Goal: Task Accomplishment & Management: Use online tool/utility

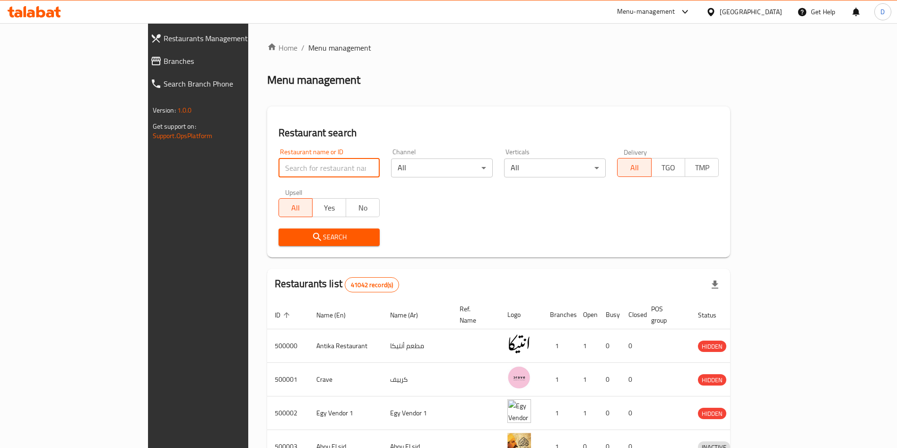
click at [279, 170] on input "search" at bounding box center [330, 167] width 102 height 19
click at [279, 172] on input "search" at bounding box center [330, 167] width 102 height 19
type input "four shots"
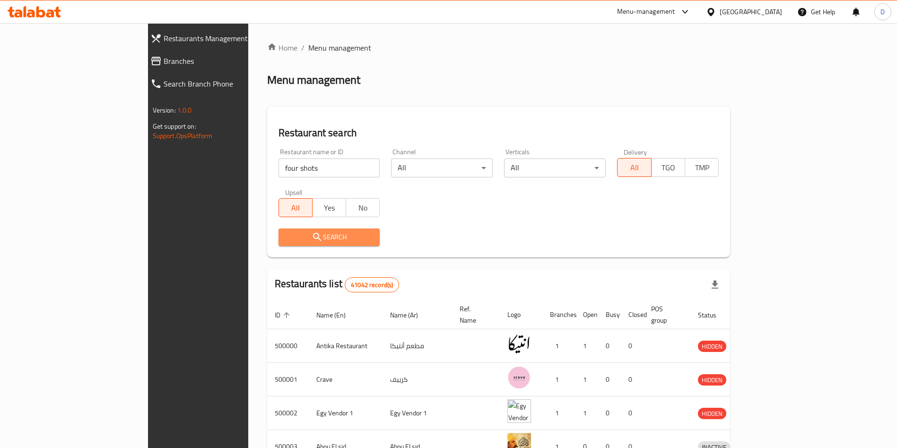
click at [314, 234] on span "Search" at bounding box center [329, 237] width 87 height 12
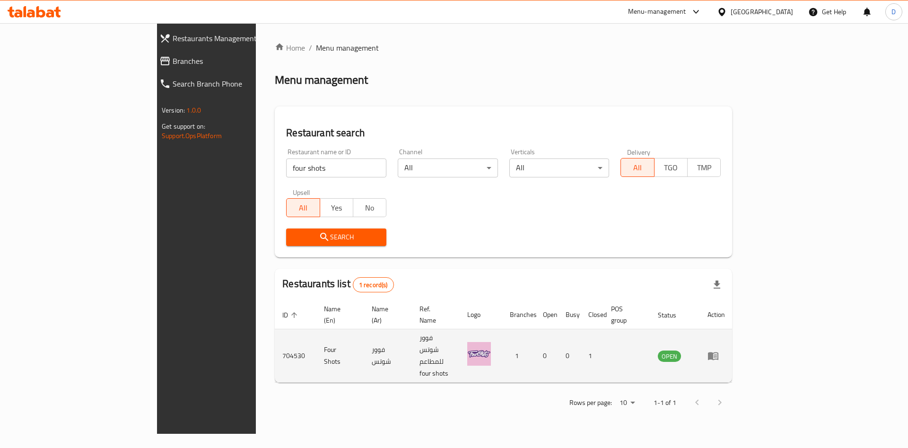
click at [717, 354] on icon "enhanced table" at bounding box center [715, 356] width 3 height 4
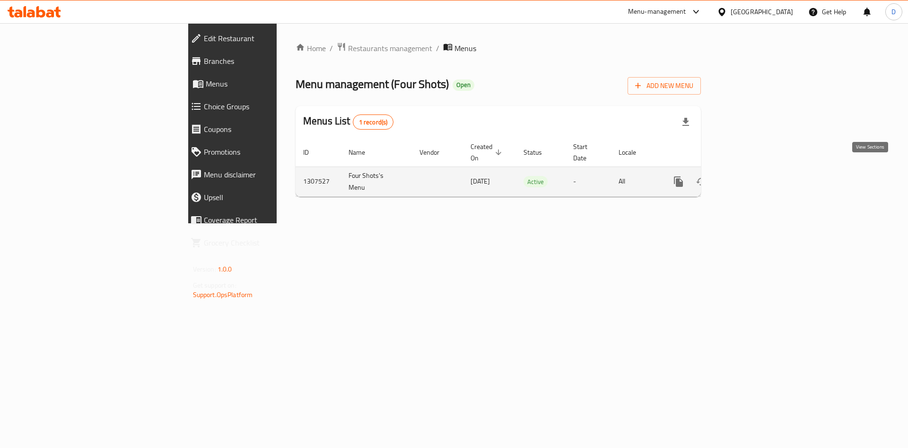
click at [752, 176] on icon "enhanced table" at bounding box center [746, 181] width 11 height 11
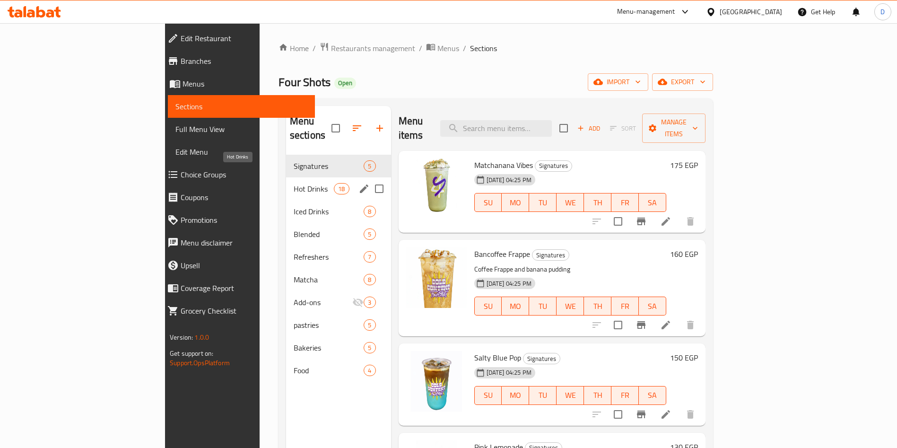
click at [294, 183] on span "Hot Drinks" at bounding box center [314, 188] width 40 height 11
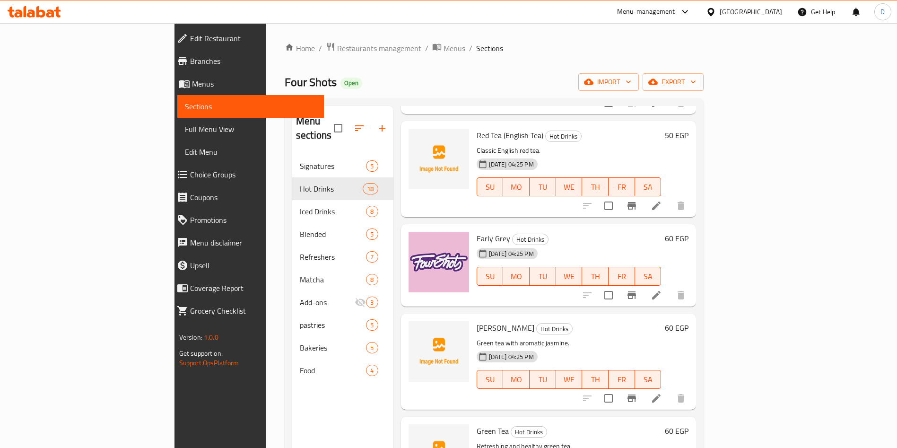
scroll to position [1407, 0]
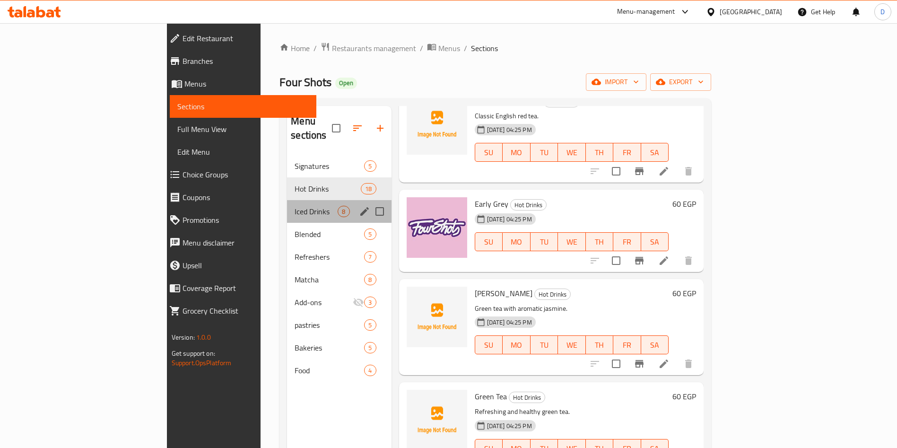
click at [287, 204] on div "Iced Drinks 8" at bounding box center [339, 211] width 104 height 23
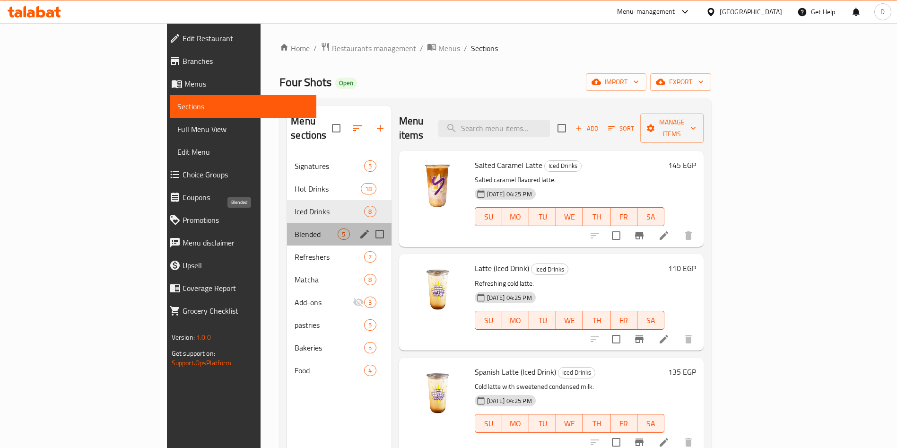
click at [295, 228] on span "Blended" at bounding box center [316, 233] width 43 height 11
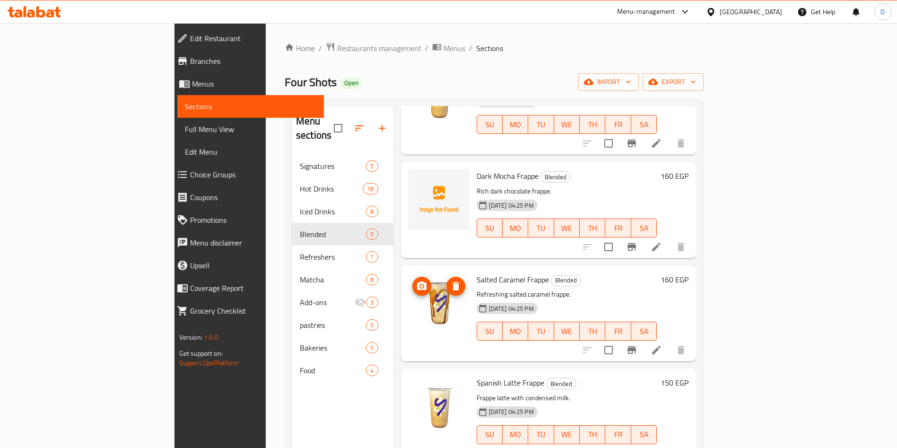
scroll to position [132, 0]
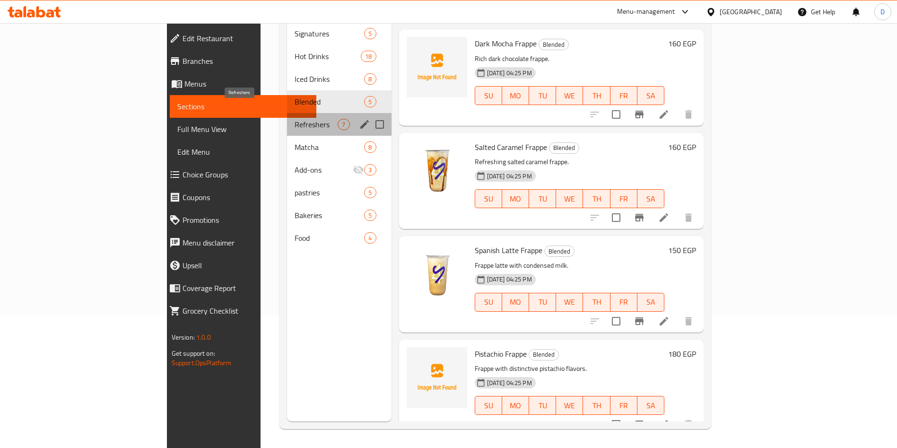
click at [295, 119] on span "Refreshers" at bounding box center [316, 124] width 43 height 11
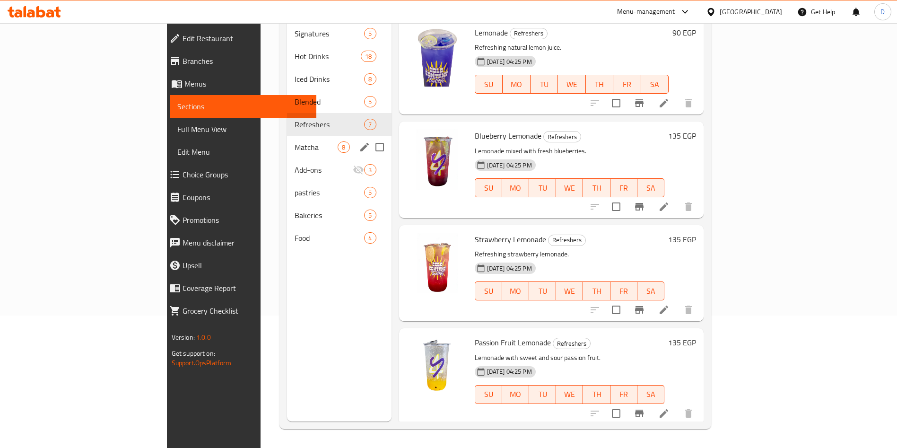
click at [287, 141] on div "Matcha 8" at bounding box center [339, 147] width 104 height 23
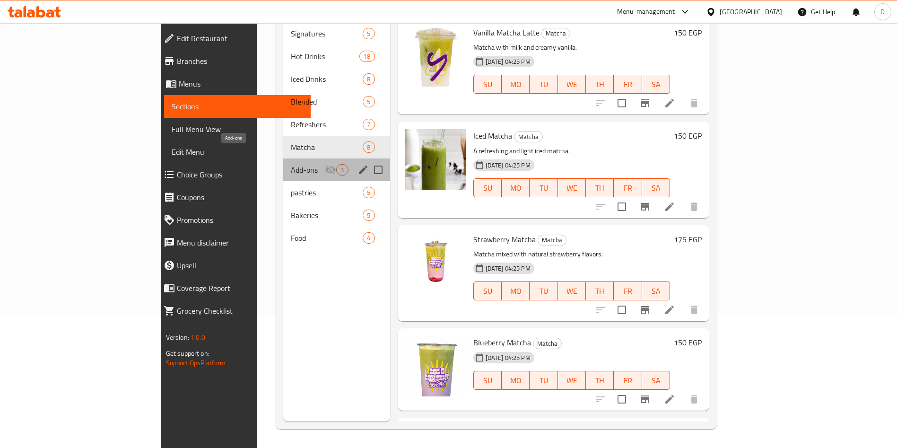
click at [291, 164] on span "Add-ons" at bounding box center [308, 169] width 34 height 11
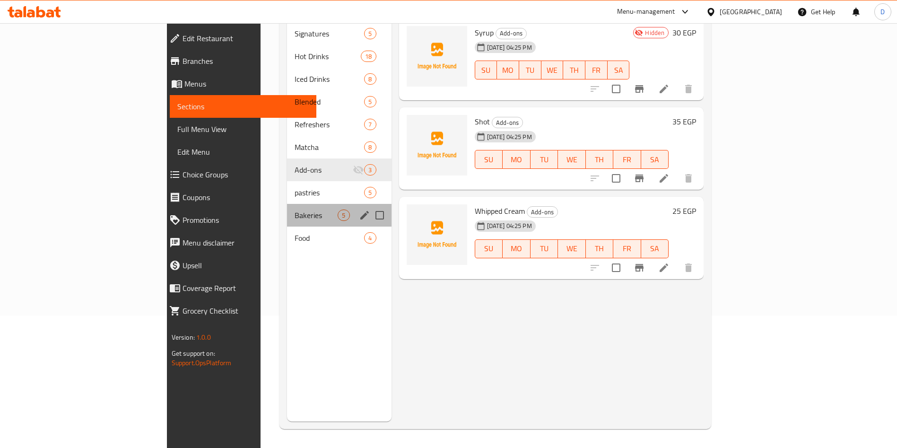
click at [287, 204] on div "Bakeries 5" at bounding box center [339, 215] width 104 height 23
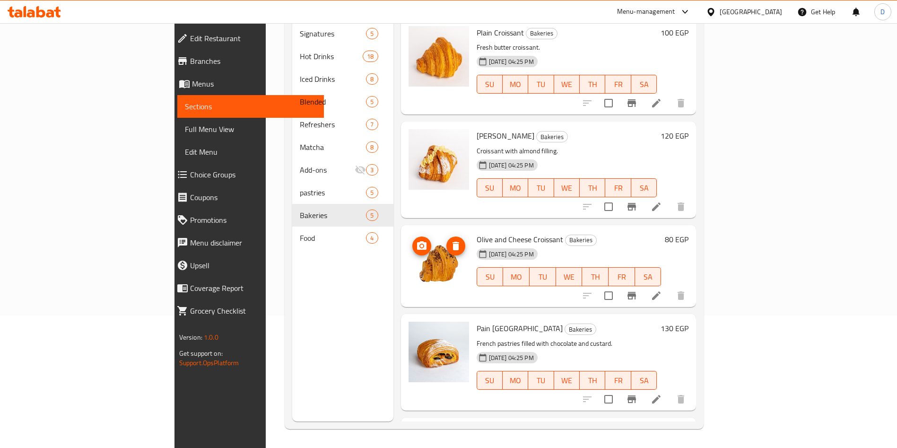
scroll to position [78, 0]
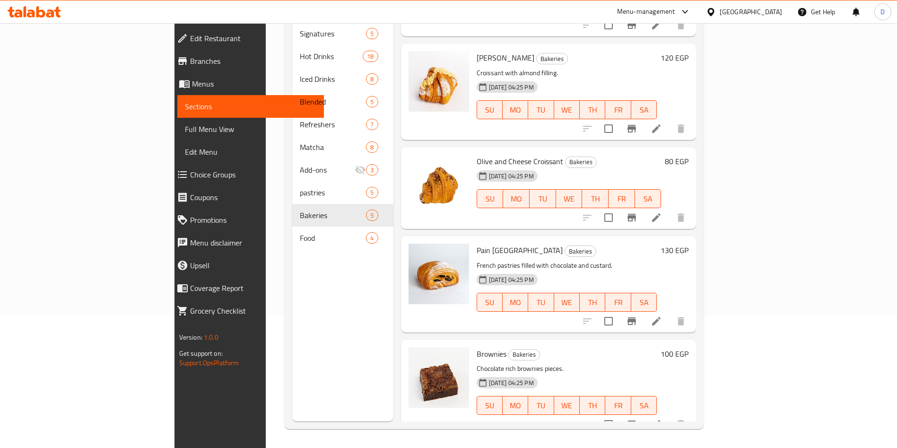
click at [292, 239] on div "Menu sections Signatures 5 Hot Drinks 18 Iced Drinks 8 Blended 5 Refreshers 7 M…" at bounding box center [342, 198] width 101 height 448
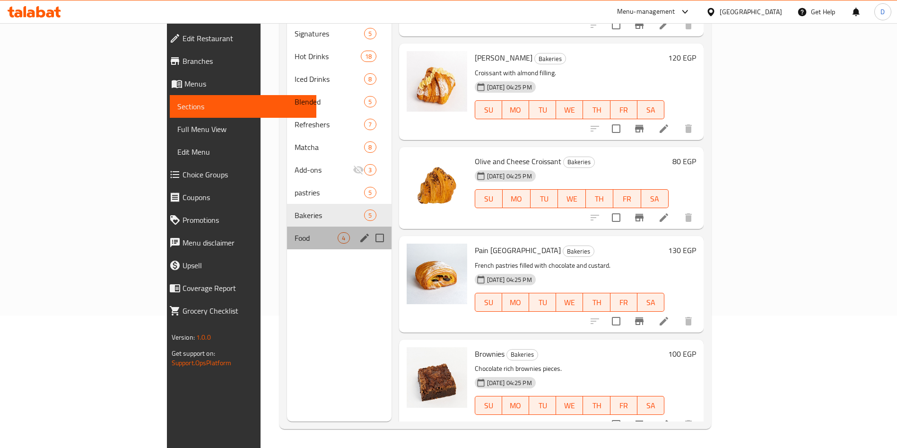
click at [287, 229] on div "Food 4" at bounding box center [339, 238] width 104 height 23
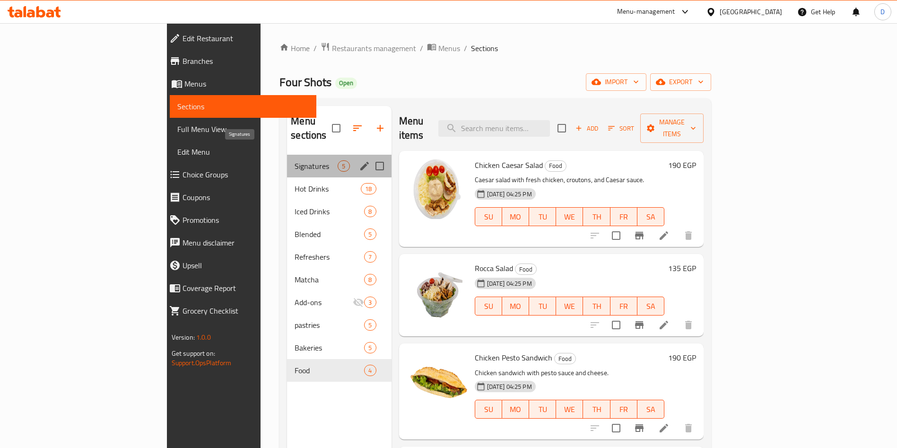
click at [295, 160] on span "Signatures" at bounding box center [316, 165] width 43 height 11
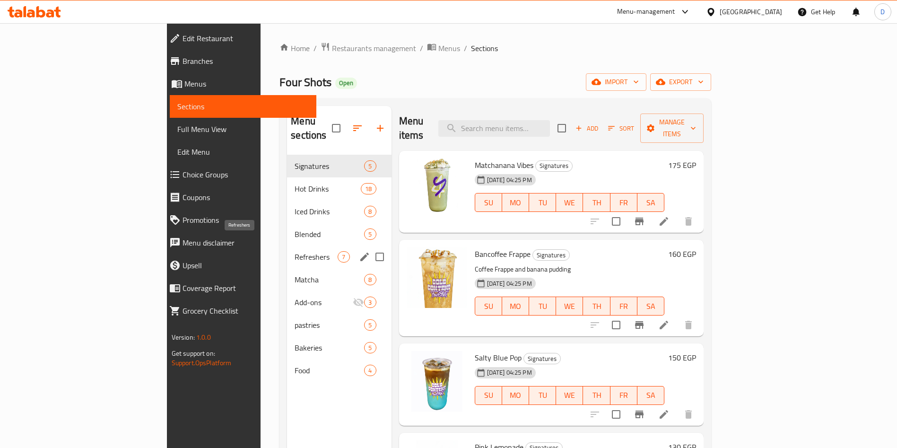
click at [287, 245] on div "Refreshers 7" at bounding box center [339, 256] width 104 height 23
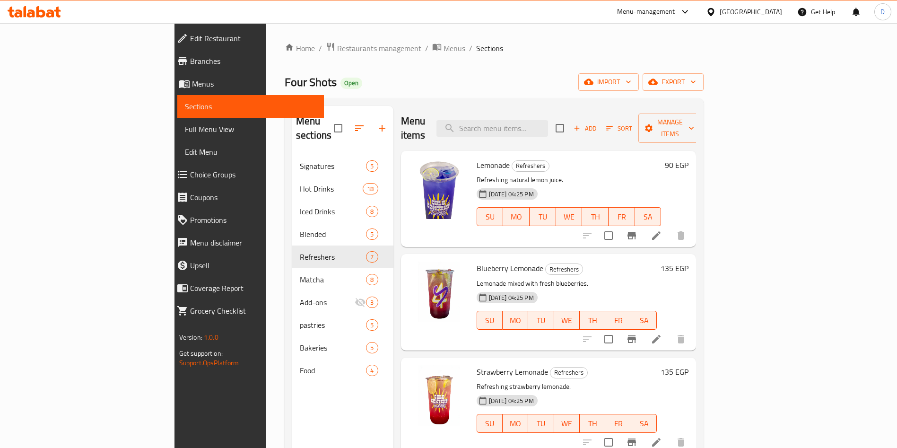
click at [675, 14] on div "Menu-management" at bounding box center [646, 11] width 58 height 11
click at [661, 108] on div "Restaurant-Management" at bounding box center [640, 104] width 74 height 10
